Goal: Information Seeking & Learning: Learn about a topic

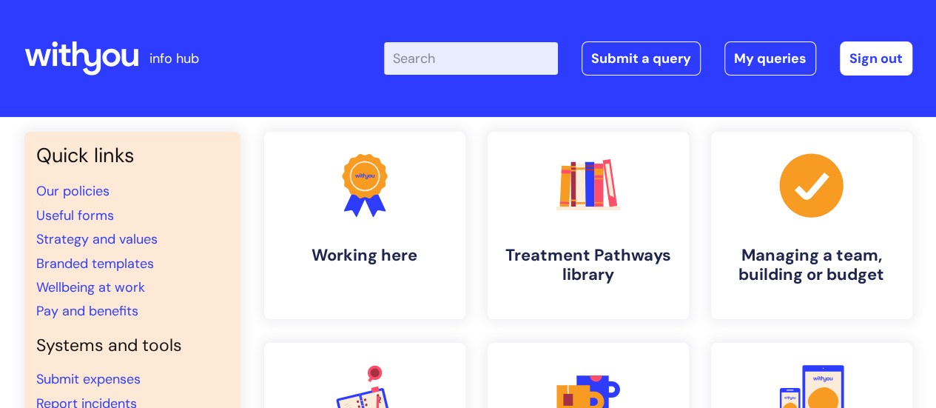
click at [474, 73] on input "Enter your search term here..." at bounding box center [471, 58] width 174 height 33
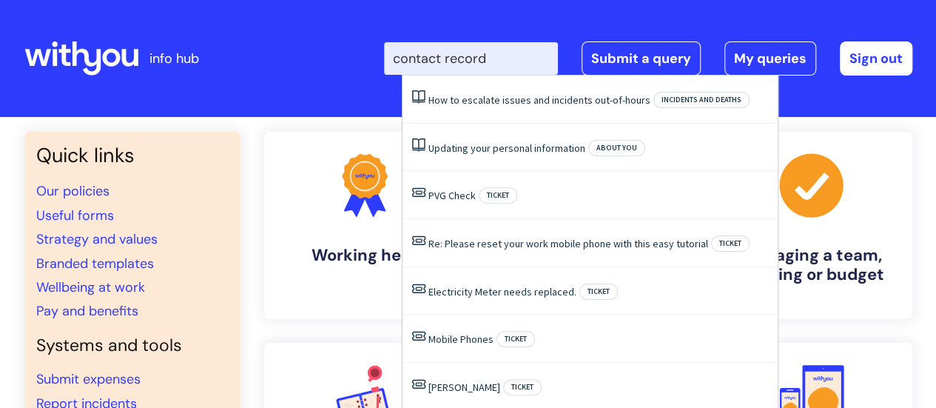
type input "contact record"
click button "Search" at bounding box center [0, 0] width 0 height 0
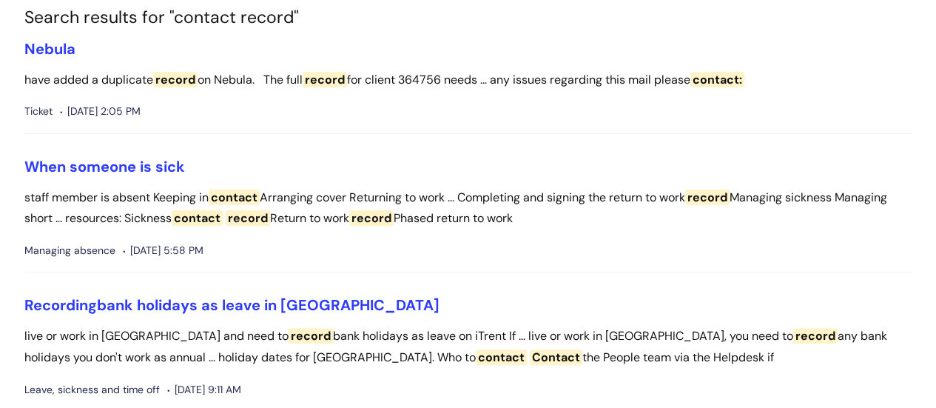
scroll to position [148, 0]
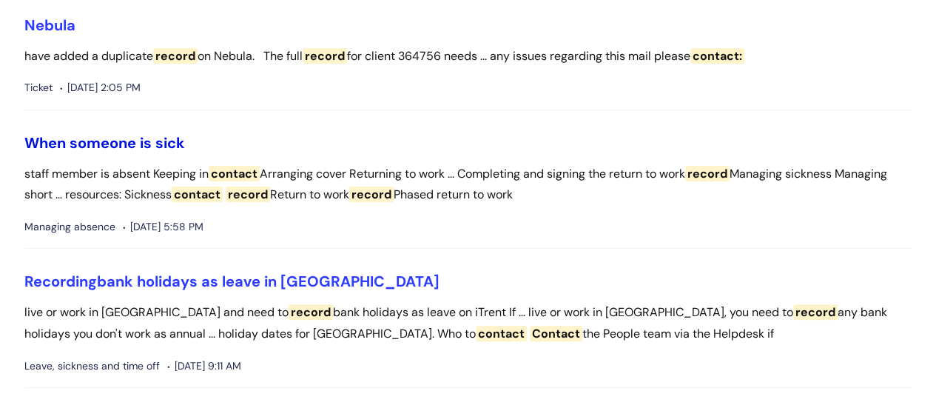
click at [74, 144] on link "When someone is sick" at bounding box center [104, 142] width 161 height 19
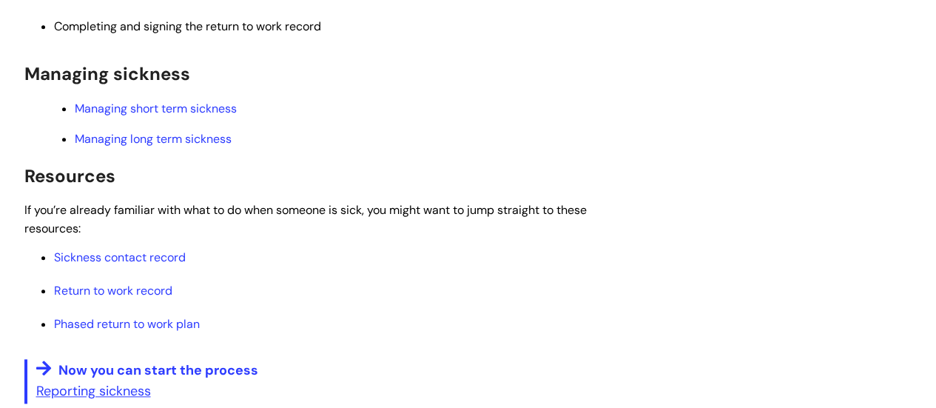
scroll to position [740, 0]
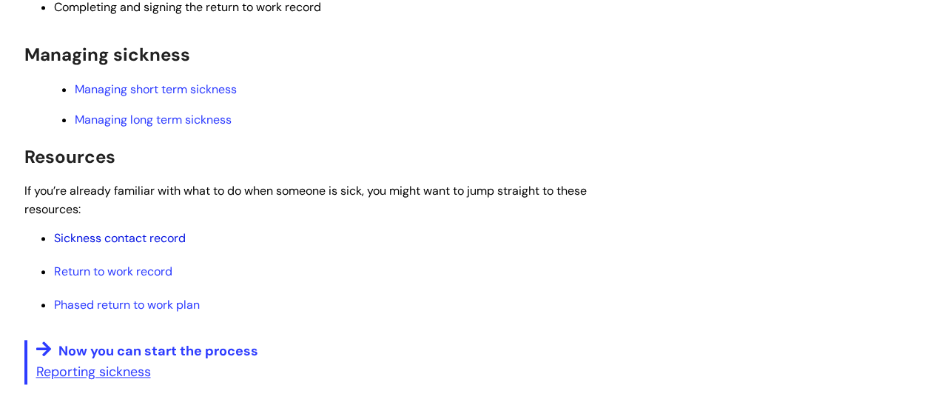
click at [115, 240] on link "Sickness contact record" at bounding box center [120, 238] width 132 height 16
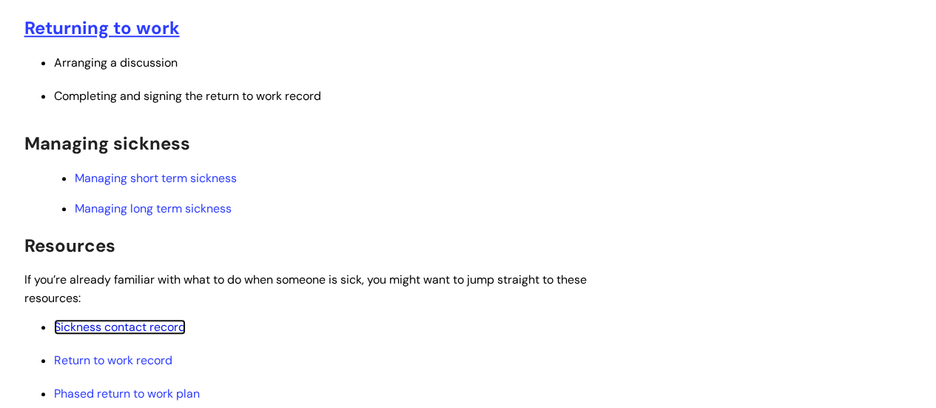
scroll to position [666, 0]
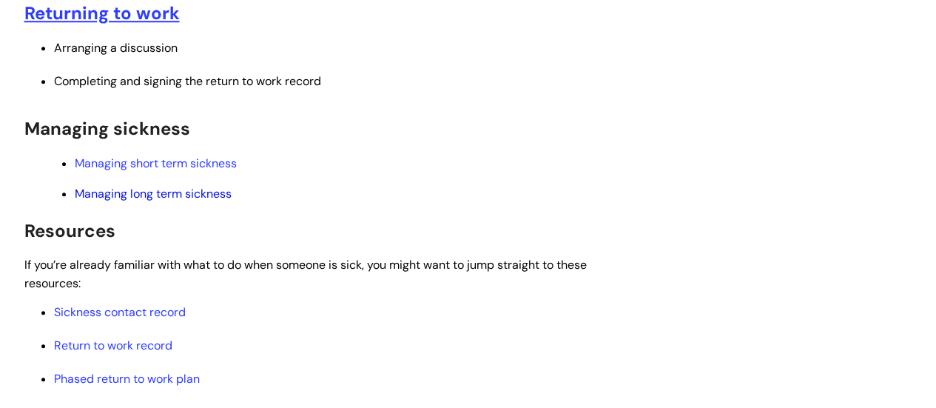
click at [159, 188] on link "Managing long term sickness" at bounding box center [153, 194] width 157 height 16
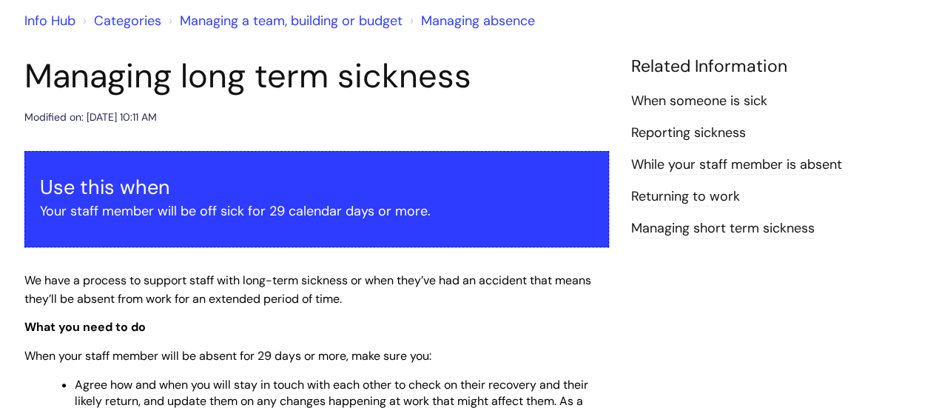
scroll to position [296, 0]
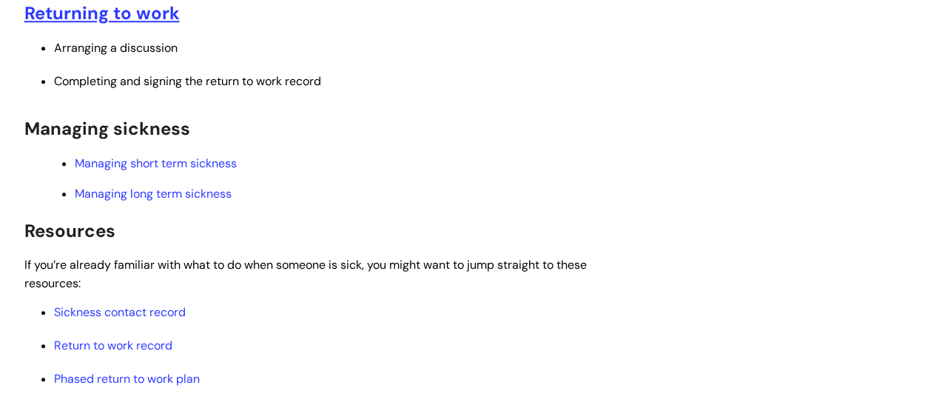
scroll to position [666, 0]
click at [149, 166] on link "Managing short term sickness" at bounding box center [156, 163] width 162 height 16
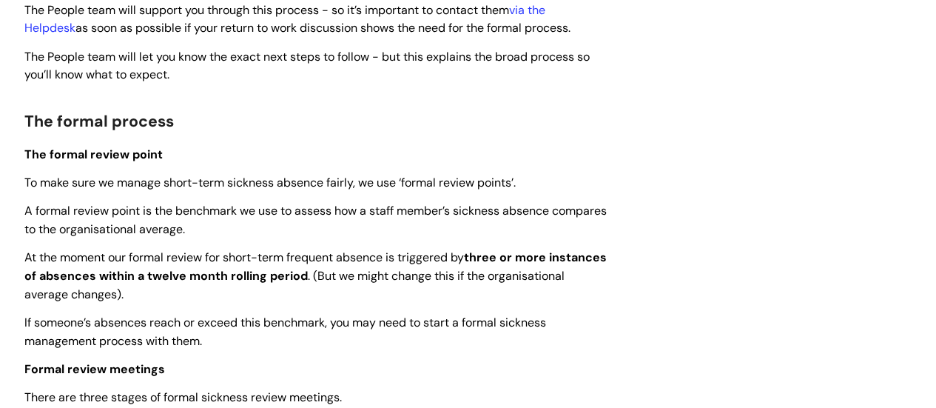
scroll to position [148, 0]
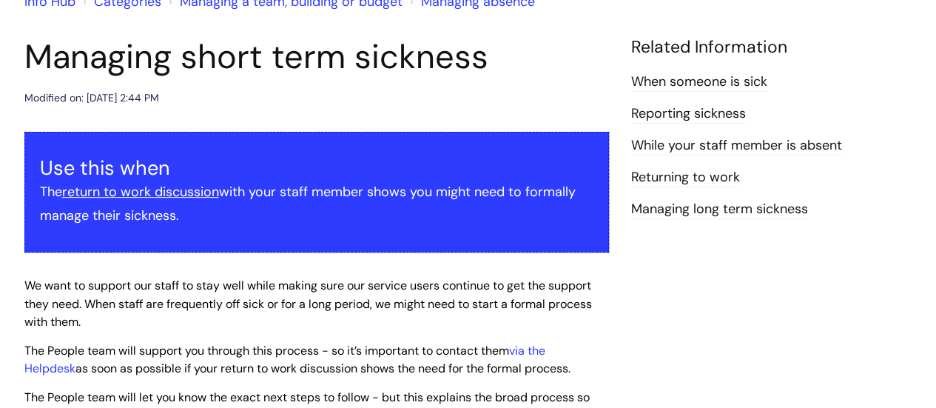
click at [735, 79] on link "When someone is sick" at bounding box center [699, 82] width 136 height 19
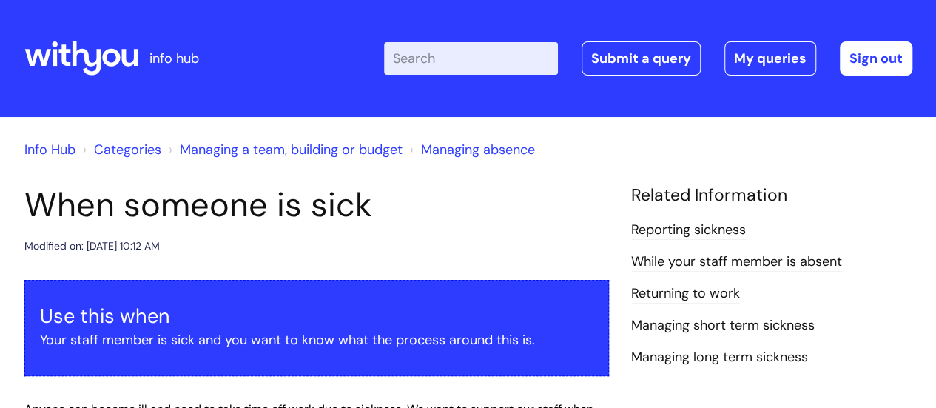
scroll to position [74, 0]
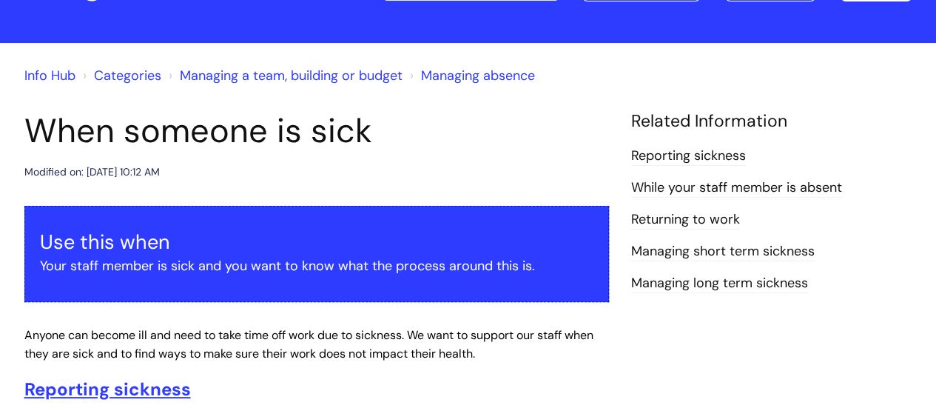
click at [687, 277] on link "Managing long term sickness" at bounding box center [719, 283] width 177 height 19
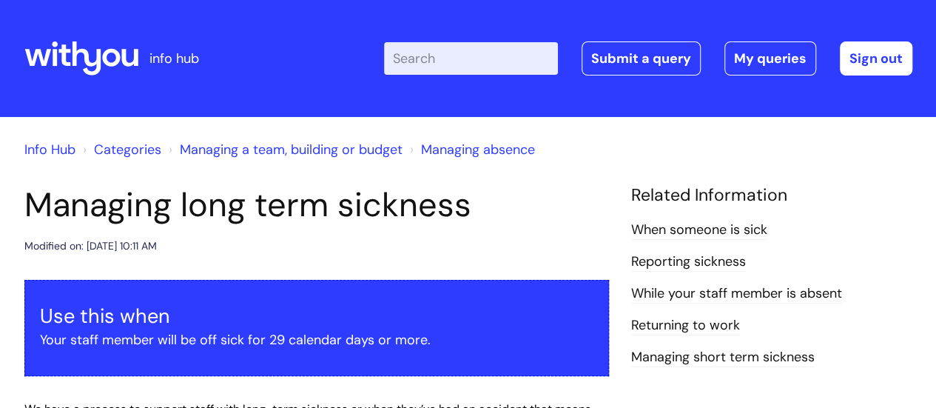
click at [721, 286] on link "While‌ ‌your‌ ‌staff‌ ‌member‌ ‌is‌ ‌absent‌" at bounding box center [736, 293] width 211 height 19
